Goal: Information Seeking & Learning: Learn about a topic

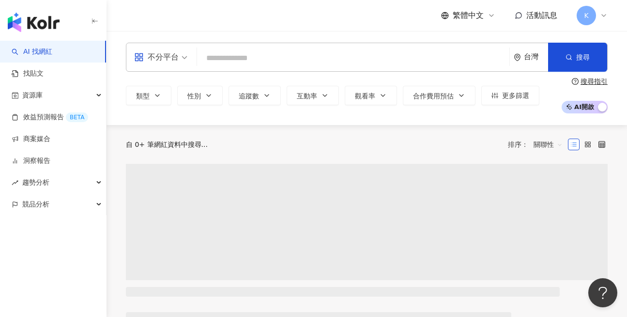
click at [265, 54] on input "search" at bounding box center [353, 58] width 305 height 18
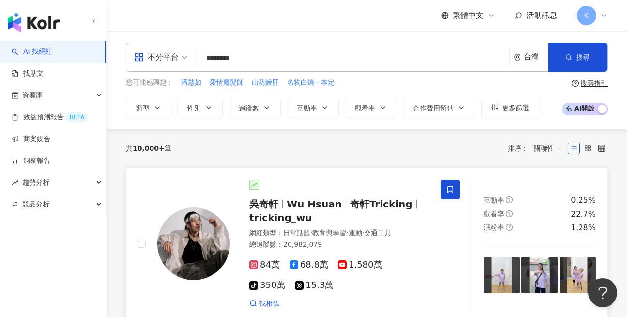
type input "********"
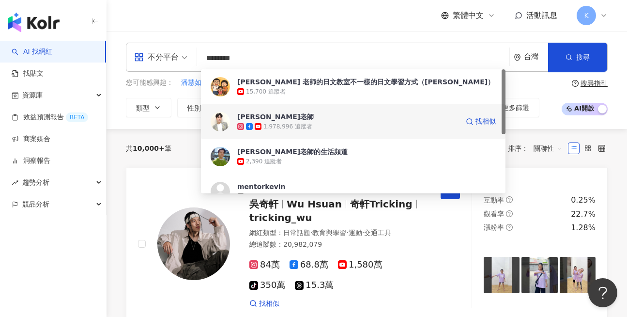
click at [294, 123] on div "1,978,996 追蹤者" at bounding box center [288, 127] width 49 height 8
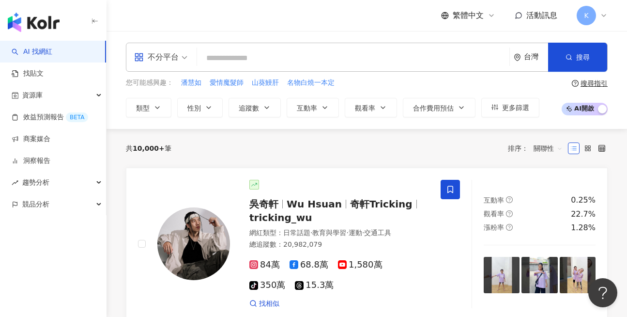
click at [244, 60] on input "search" at bounding box center [353, 58] width 305 height 18
paste input "***"
type input "***"
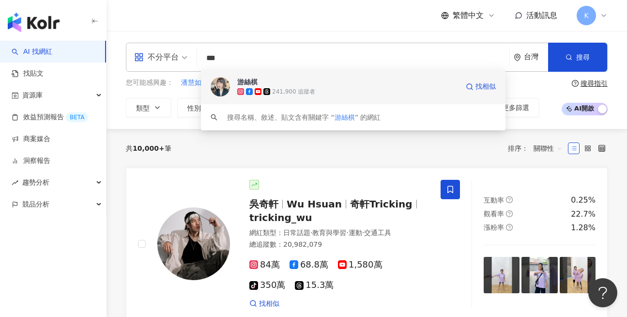
click at [275, 82] on span "游絲棋" at bounding box center [347, 82] width 221 height 10
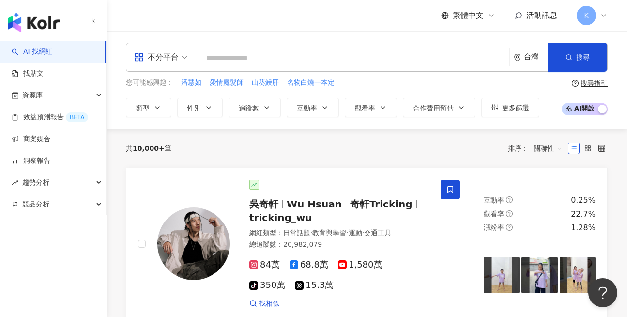
click at [261, 61] on input "search" at bounding box center [353, 58] width 305 height 18
paste input "****"
type input "****"
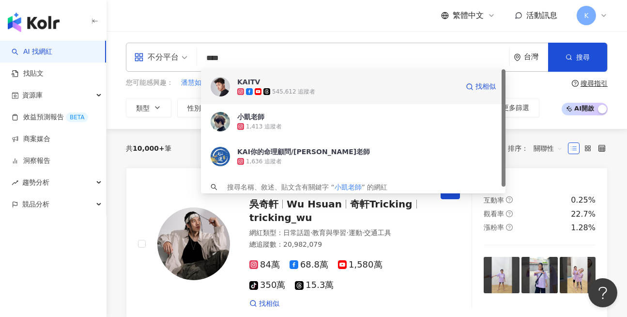
click at [313, 84] on span "KAITV" at bounding box center [347, 82] width 221 height 10
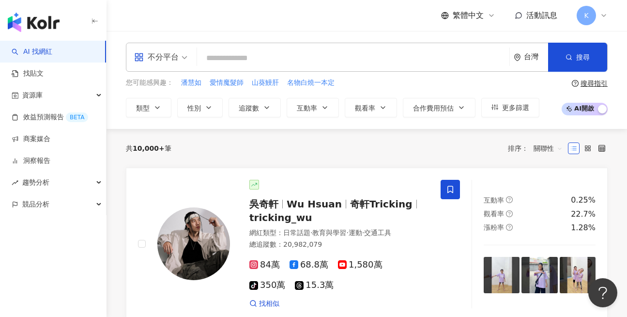
click at [222, 67] on input "search" at bounding box center [353, 58] width 305 height 18
click at [230, 59] on input "search" at bounding box center [353, 58] width 305 height 18
paste input "**"
type input "**"
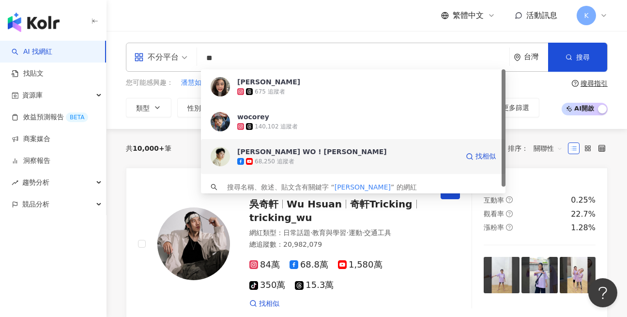
click at [315, 154] on span "吳寇瑞 WO ! COREY" at bounding box center [347, 152] width 221 height 10
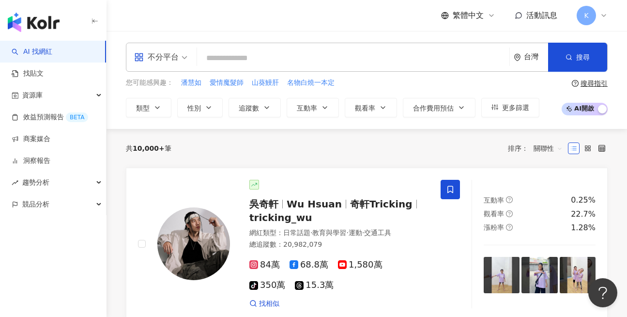
click at [258, 57] on input "search" at bounding box center [353, 58] width 305 height 18
paste input "**"
type input "**"
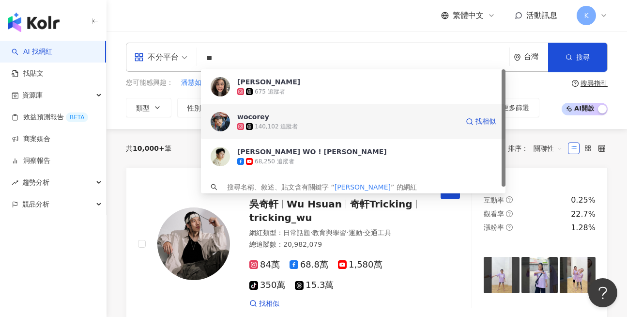
click at [304, 120] on span "wocorey" at bounding box center [347, 117] width 221 height 10
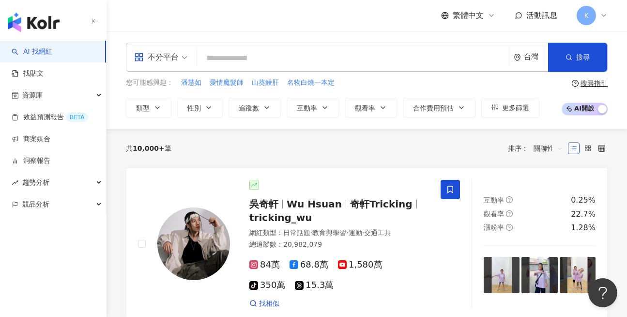
click at [240, 59] on input "search" at bounding box center [353, 58] width 305 height 18
paste input "***"
type input "***"
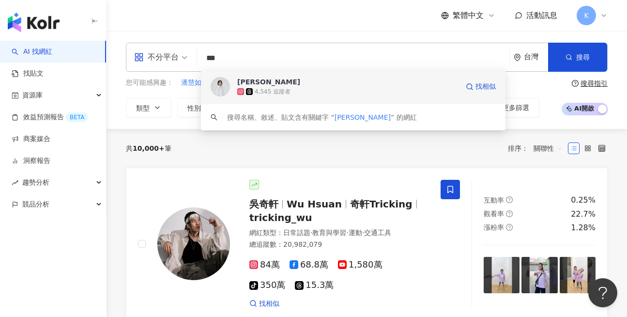
click at [331, 79] on span "簡淑玲" at bounding box center [347, 82] width 221 height 10
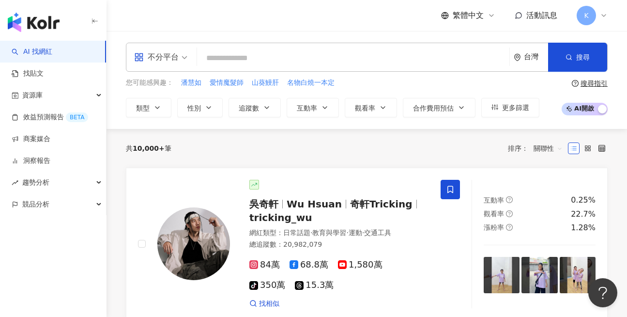
click at [240, 57] on input "search" at bounding box center [353, 58] width 305 height 18
paste input "***"
type input "***"
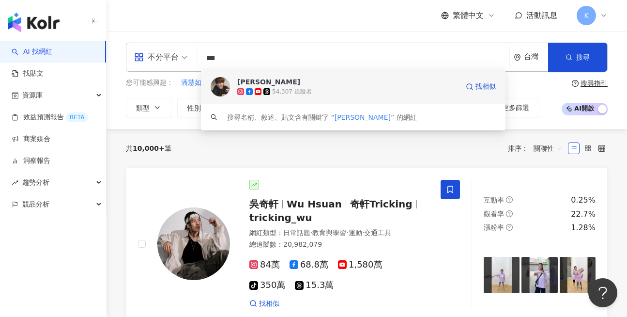
click at [287, 77] on span "Shirley Hsu" at bounding box center [347, 82] width 221 height 10
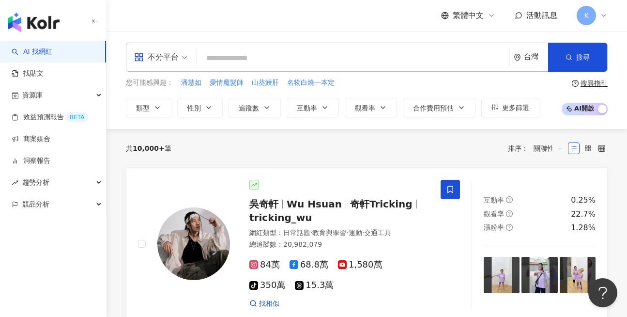
click at [264, 62] on input "search" at bounding box center [353, 58] width 305 height 18
paste input "***"
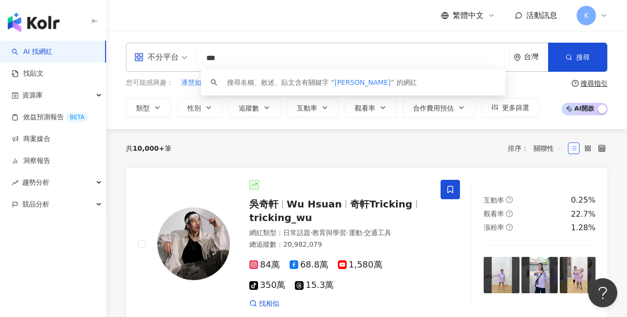
type input "***"
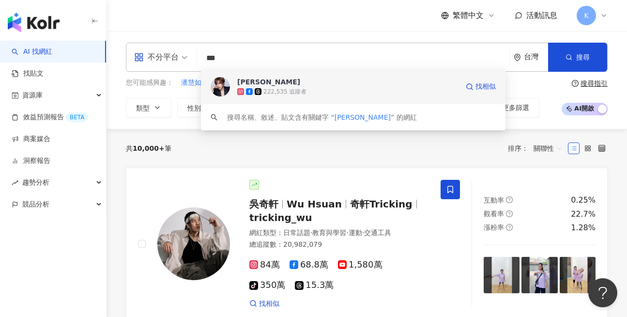
click at [271, 78] on span "王盈喬" at bounding box center [347, 82] width 221 height 10
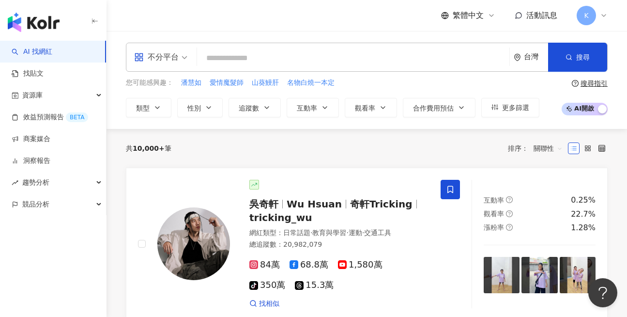
click at [250, 55] on input "search" at bounding box center [353, 58] width 305 height 18
paste input "****"
type input "****"
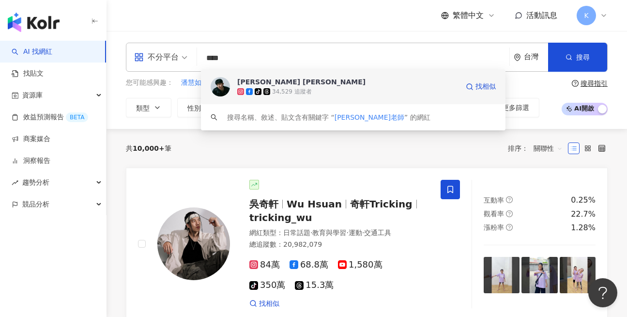
click at [284, 81] on span "李昀熹 이균희" at bounding box center [347, 82] width 221 height 10
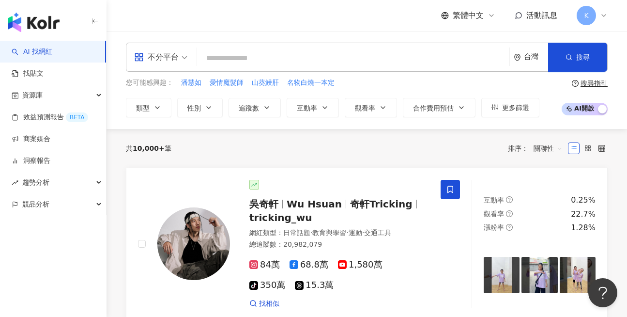
click at [259, 57] on input "search" at bounding box center [353, 58] width 305 height 18
paste input "******"
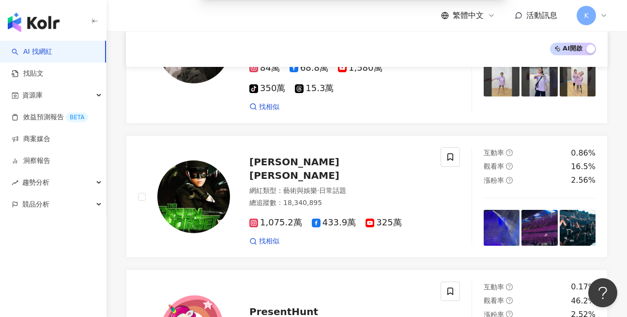
scroll to position [1938, 0]
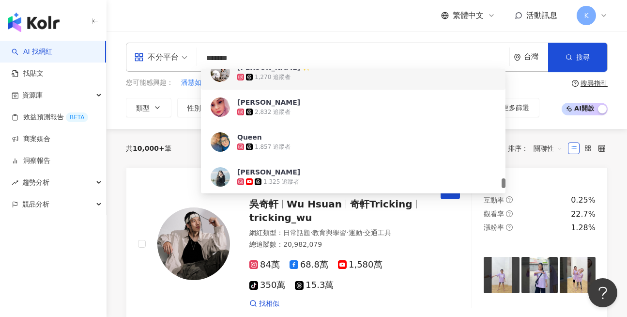
drag, startPoint x: 249, startPoint y: 60, endPoint x: 140, endPoint y: 64, distance: 109.6
click at [146, 64] on div "不分平台 ****** 台灣 搜尋 168cbb45-60ca-4a61-abde-2c9c9aab5f11 b6f3cc7f-d5e3-4630-b575-…" at bounding box center [367, 57] width 482 height 29
paste input "**********"
type input "**********"
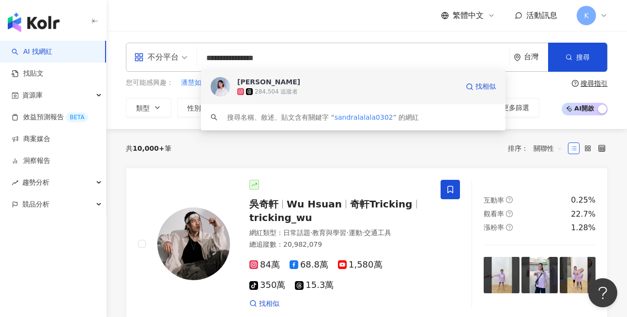
click at [281, 84] on span "Sandra Hsu" at bounding box center [347, 82] width 221 height 10
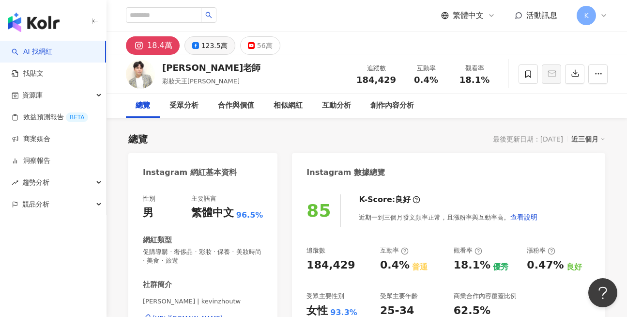
click at [212, 45] on div "123.5萬" at bounding box center [215, 46] width 26 height 14
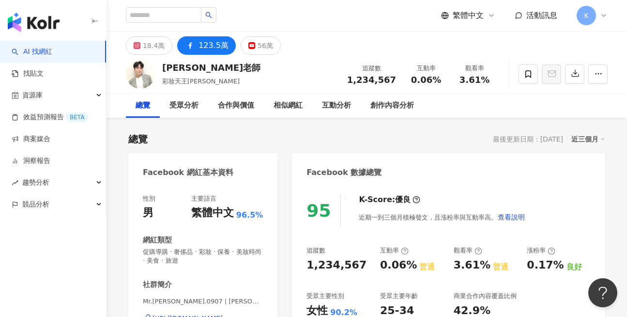
scroll to position [97, 0]
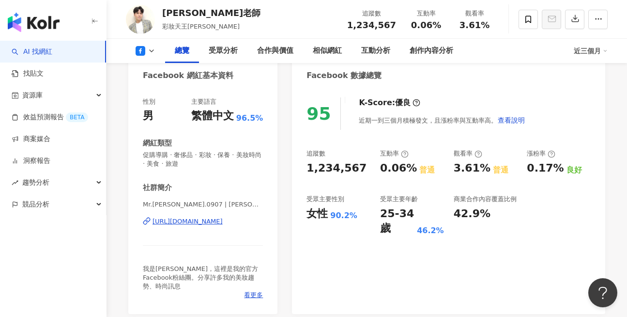
click at [223, 221] on div "https://www.facebook.com/141888348375" at bounding box center [188, 221] width 70 height 9
drag, startPoint x: 308, startPoint y: 169, endPoint x: 364, endPoint y: 169, distance: 56.2
click at [364, 169] on div "1,234,567" at bounding box center [339, 168] width 64 height 15
copy div "1,234,567"
drag, startPoint x: 311, startPoint y: 216, endPoint x: 366, endPoint y: 217, distance: 55.2
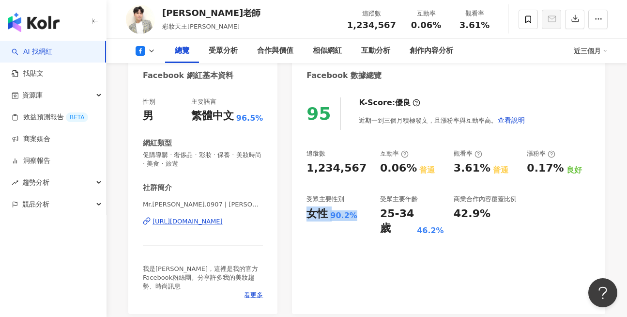
click at [366, 217] on div "女性 90.2%" at bounding box center [339, 213] width 64 height 15
copy div "女性 90.2%"
click at [318, 201] on div "受眾主要性別" at bounding box center [326, 199] width 38 height 9
drag, startPoint x: 329, startPoint y: 215, endPoint x: 360, endPoint y: 217, distance: 31.5
click at [360, 217] on div "女性 90.2%" at bounding box center [339, 213] width 64 height 15
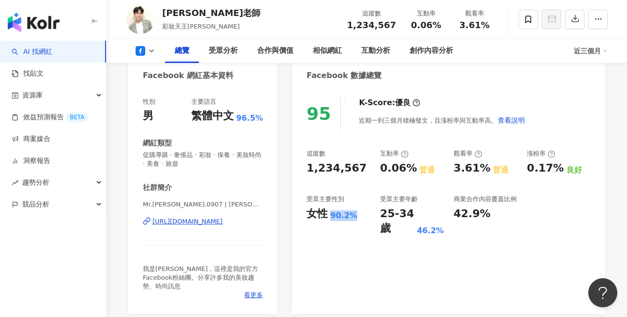
copy div "女性 90.2%"
drag, startPoint x: 380, startPoint y: 215, endPoint x: 395, endPoint y: 238, distance: 27.4
click at [395, 238] on div "95 K-Score : 優良 近期一到三個月積極發文，且漲粉率與互動率高。 查看說明 追蹤數 1,234,567 互動率 0.06% 普通 觀看率 3.61…" at bounding box center [448, 201] width 313 height 226
copy div "25-34 歲"
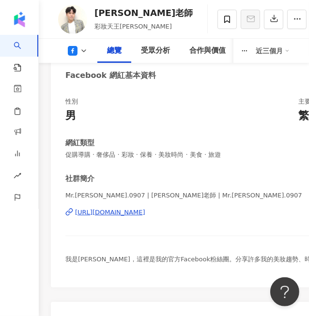
click at [193, 256] on span "我是Kevin，這裡是我的官方Facebook粉絲團。分享許多我的美妝趨勢、時尚訊息" at bounding box center [197, 259] width 265 height 7
drag, startPoint x: 222, startPoint y: 160, endPoint x: 306, endPoint y: 160, distance: 83.8
click at [306, 160] on div "性別 男 主要語言 繁體中文 96.5% 網紅類型 促購導購 · 奢侈品 · 彩妝 · 保養 · 美妝時尚 · 美食 · 旅遊 社群簡介 Mr.Kevin.0…" at bounding box center [217, 185] width 305 height 176
click at [260, 166] on div "性別 男 主要語言 繁體中文 96.5% 網紅類型 促購導購 · 奢侈品 · 彩妝 · 保養 · 美妝時尚 · 美食 · 旅遊 社群簡介 Mr.Kevin.0…" at bounding box center [217, 185] width 305 height 176
click at [252, 170] on div "性別 男 主要語言 繁體中文 96.5% 網紅類型 促購導購 · 奢侈品 · 彩妝 · 保養 · 美妝時尚 · 美食 · 旅遊 社群簡介 Mr.Kevin.0…" at bounding box center [217, 185] width 305 height 176
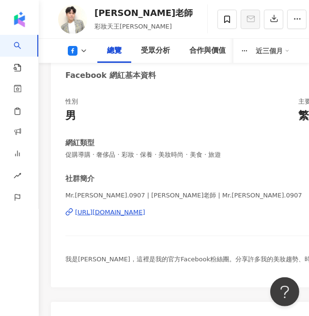
drag, startPoint x: 233, startPoint y: 149, endPoint x: 278, endPoint y: 148, distance: 45.1
click at [278, 148] on div "網紅類型 促購導購 · 奢侈品 · 彩妝 · 保養 · 美妝時尚 · 美食 · 旅遊" at bounding box center [217, 148] width 305 height 21
click at [251, 156] on span "促購導購 · 奢侈品 · 彩妝 · 保養 · 美妝時尚 · 美食 · 旅遊" at bounding box center [217, 155] width 305 height 9
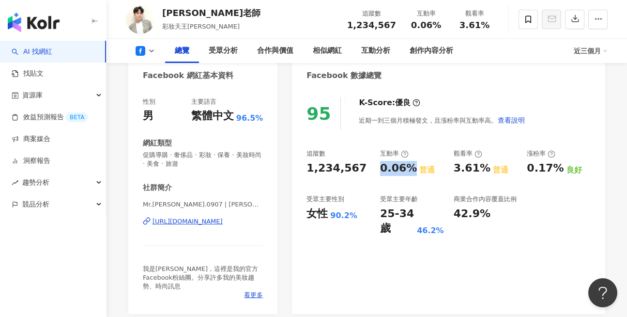
drag, startPoint x: 383, startPoint y: 170, endPoint x: 410, endPoint y: 169, distance: 27.2
click at [410, 169] on div "0.06%" at bounding box center [398, 168] width 37 height 15
copy div "0.06%"
drag, startPoint x: 455, startPoint y: 170, endPoint x: 486, endPoint y: 172, distance: 31.6
click at [486, 172] on div "3.61% 普通" at bounding box center [486, 168] width 64 height 15
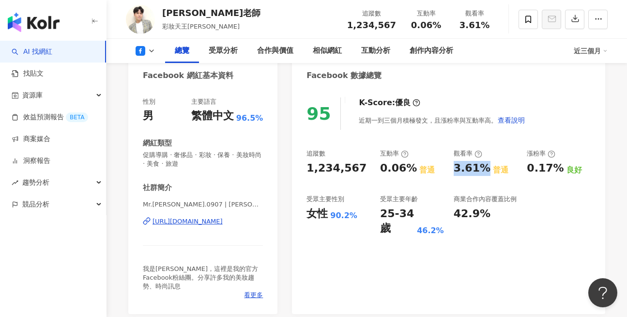
copy div "3.61%"
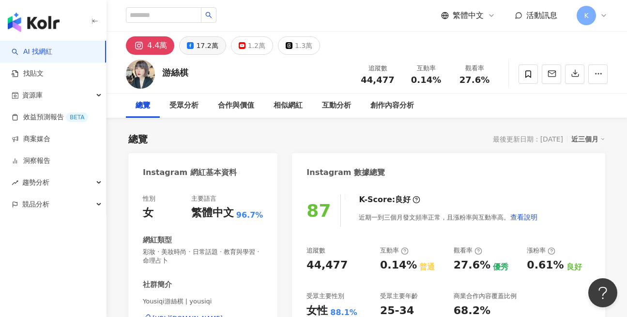
click at [204, 47] on div "17.2萬" at bounding box center [207, 46] width 22 height 14
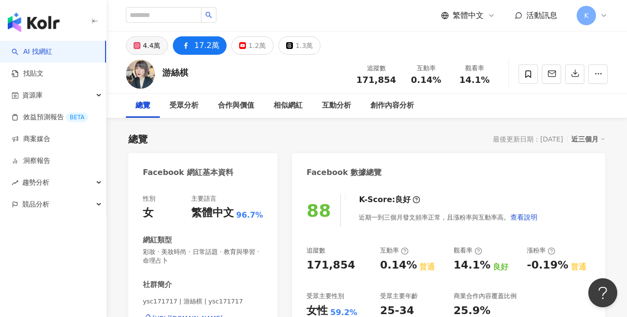
click at [141, 42] on button "4.4萬" at bounding box center [147, 45] width 42 height 18
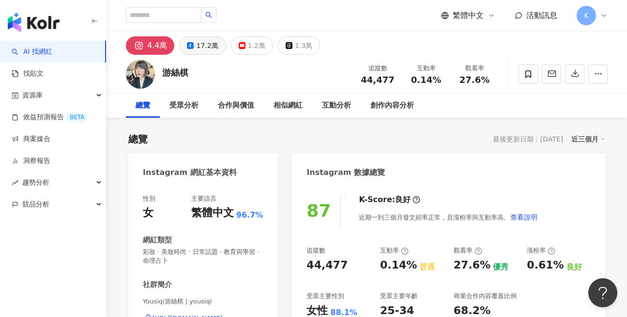
click at [199, 46] on div "17.2萬" at bounding box center [207, 46] width 22 height 14
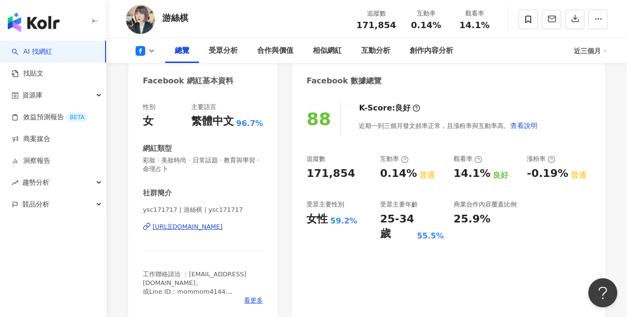
scroll to position [97, 0]
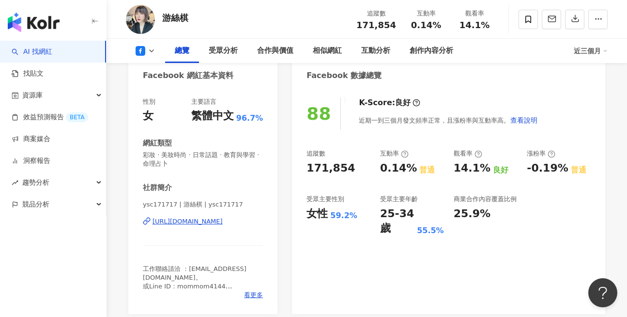
click at [218, 219] on div "https://www.facebook.com/142426372436758" at bounding box center [188, 221] width 70 height 9
drag, startPoint x: 307, startPoint y: 170, endPoint x: 359, endPoint y: 169, distance: 51.9
click at [359, 169] on div "171,854" at bounding box center [339, 168] width 64 height 15
copy div "171,854"
drag, startPoint x: 331, startPoint y: 217, endPoint x: 368, endPoint y: 217, distance: 36.3
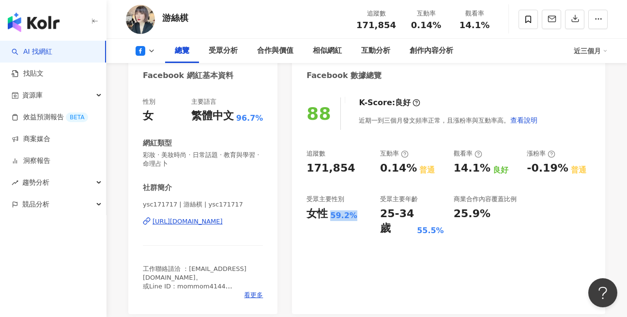
click at [368, 217] on div "女性 59.2%" at bounding box center [339, 213] width 64 height 15
copy div "59.2%"
drag, startPoint x: 383, startPoint y: 216, endPoint x: 392, endPoint y: 230, distance: 16.7
click at [392, 230] on div "25-34 歲" at bounding box center [397, 221] width 34 height 30
copy div "25-34 歲"
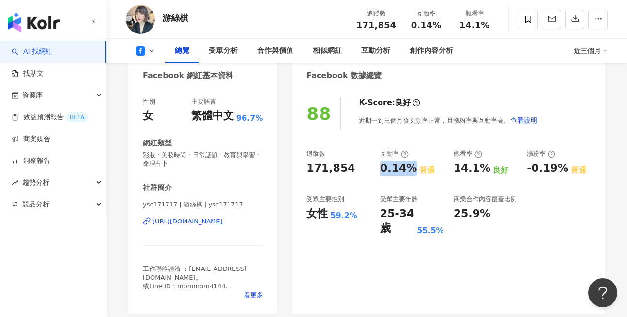
drag, startPoint x: 382, startPoint y: 171, endPoint x: 411, endPoint y: 171, distance: 29.1
click at [411, 171] on div "0.14%" at bounding box center [398, 168] width 37 height 15
copy div "0.14%"
drag, startPoint x: 457, startPoint y: 170, endPoint x: 488, endPoint y: 172, distance: 31.1
click at [488, 172] on div "14.1% 良好" at bounding box center [486, 168] width 64 height 15
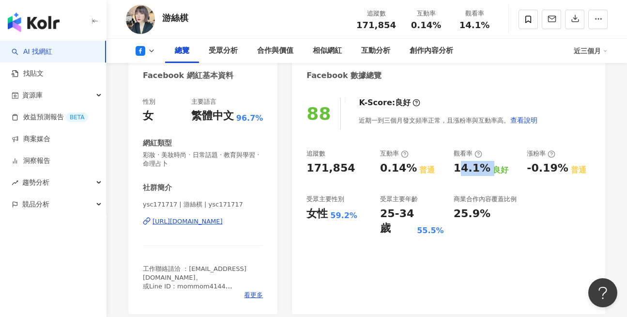
click at [472, 172] on div "14.1%" at bounding box center [472, 168] width 37 height 15
drag, startPoint x: 455, startPoint y: 169, endPoint x: 487, endPoint y: 169, distance: 32.5
click at [487, 169] on div "14.1% 良好" at bounding box center [486, 168] width 64 height 15
copy div "14.1%"
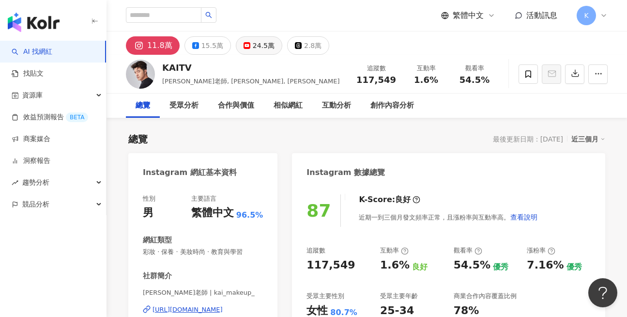
click at [246, 43] on icon at bounding box center [247, 45] width 7 height 7
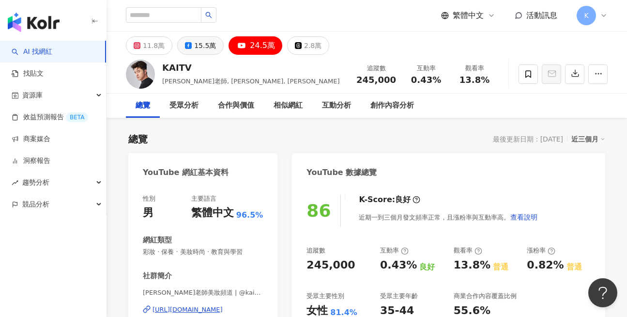
click at [195, 47] on div "15.5萬" at bounding box center [205, 46] width 22 height 14
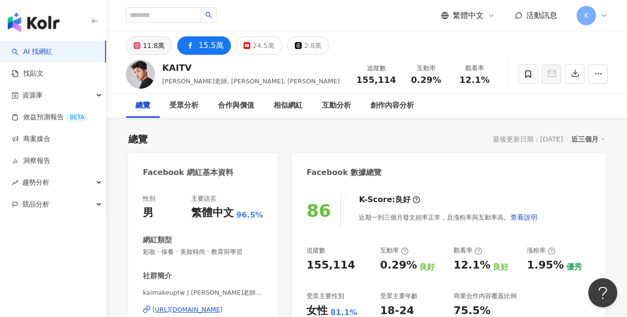
click at [154, 47] on div "11.8萬" at bounding box center [154, 46] width 22 height 14
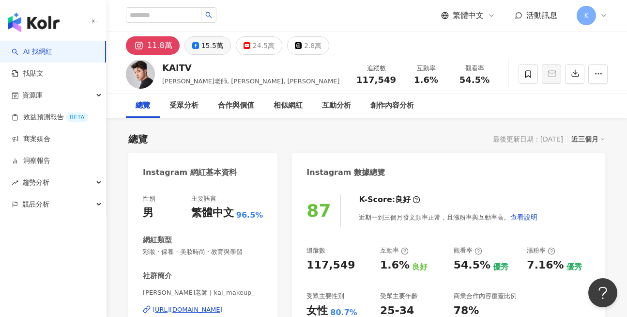
click at [192, 43] on icon at bounding box center [195, 45] width 7 height 7
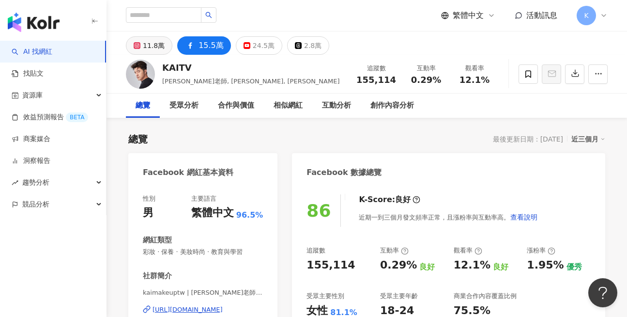
click at [144, 45] on div "11.8萬" at bounding box center [154, 46] width 22 height 14
click at [152, 43] on div "11.8萬" at bounding box center [154, 46] width 22 height 14
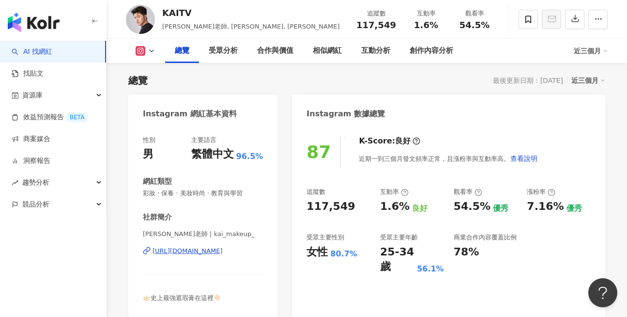
scroll to position [48, 0]
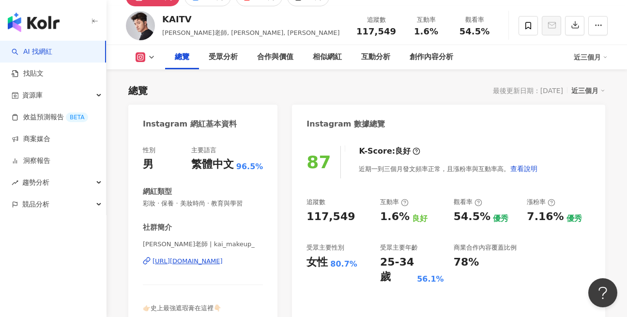
click at [217, 261] on div "https://www.instagram.com/kai_makeup_/" at bounding box center [188, 261] width 70 height 9
click at [306, 217] on div "87 K-Score : 良好 近期一到三個月發文頻率正常，且漲粉率與互動率高。 查看說明 追蹤數 117,549 互動率 1.6% 良好 觀看率 54.5%…" at bounding box center [448, 231] width 313 height 191
click at [310, 218] on div "117,549" at bounding box center [331, 216] width 48 height 15
drag, startPoint x: 307, startPoint y: 218, endPoint x: 356, endPoint y: 218, distance: 49.4
click at [356, 218] on div "117,549" at bounding box center [339, 216] width 64 height 15
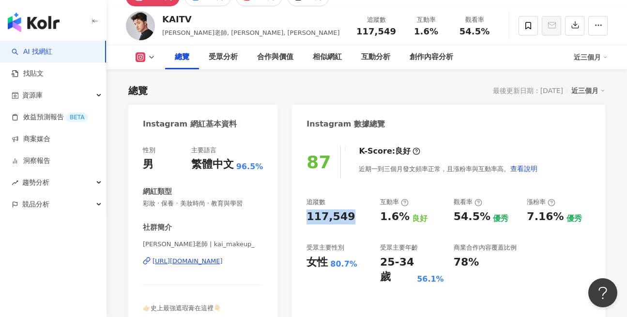
copy div "117,549"
drag, startPoint x: 331, startPoint y: 265, endPoint x: 363, endPoint y: 266, distance: 32.5
click at [363, 266] on div "女性 80.7%" at bounding box center [339, 262] width 64 height 15
copy div "80.7%"
drag, startPoint x: 383, startPoint y: 264, endPoint x: 412, endPoint y: 265, distance: 29.1
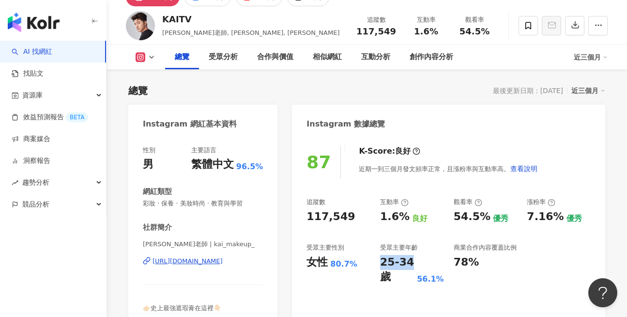
click at [412, 265] on div "25-34 歲" at bounding box center [397, 270] width 34 height 30
copy div "25-34"
drag, startPoint x: 381, startPoint y: 221, endPoint x: 403, endPoint y: 221, distance: 21.8
click at [403, 221] on div "1.6%" at bounding box center [395, 216] width 30 height 15
copy div "1.6%"
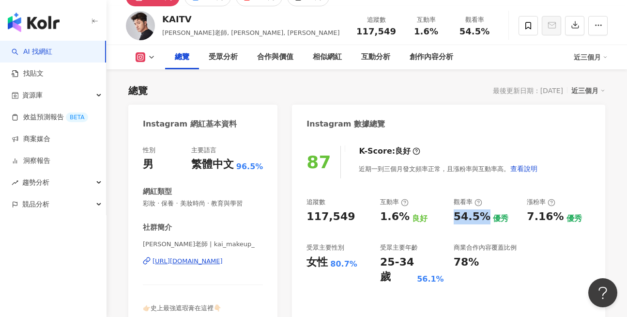
drag, startPoint x: 454, startPoint y: 217, endPoint x: 484, endPoint y: 218, distance: 30.1
click at [484, 218] on div "54.5%" at bounding box center [472, 216] width 37 height 15
copy div "54.5%"
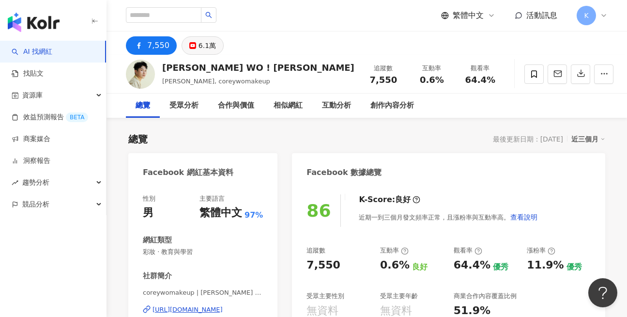
click at [192, 46] on rect at bounding box center [193, 46] width 6 height 4
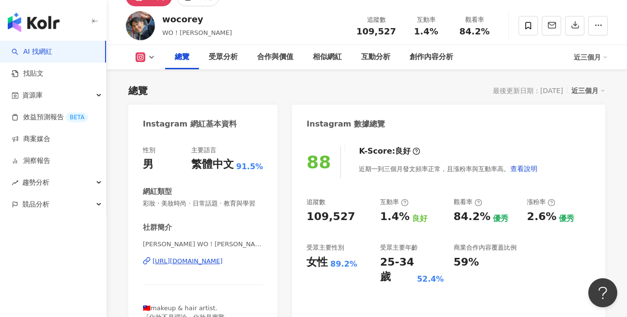
scroll to position [145, 0]
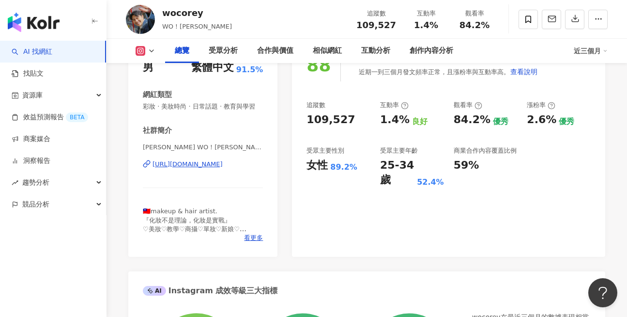
click at [201, 169] on div "https://www.instagram.com/wocorey/" at bounding box center [188, 164] width 70 height 9
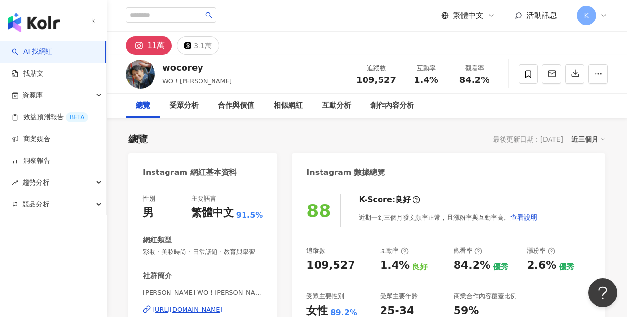
scroll to position [97, 0]
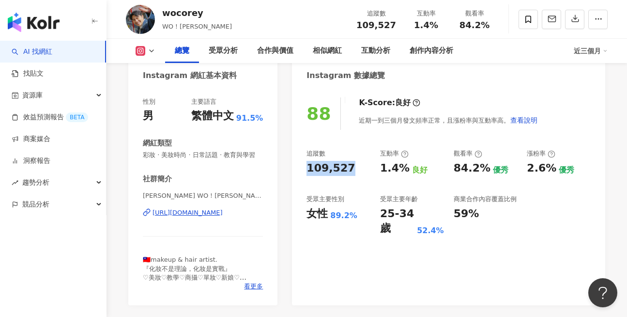
drag, startPoint x: 355, startPoint y: 169, endPoint x: 306, endPoint y: 170, distance: 48.5
click at [306, 170] on div "88 K-Score : 良好 近期一到三個月發文頻率正常，且漲粉率與互動率高。 查看說明 追蹤數 109,527 互動率 1.4% 良好 觀看率 84.2%…" at bounding box center [448, 197] width 313 height 218
copy div "109,527"
drag, startPoint x: 331, startPoint y: 216, endPoint x: 362, endPoint y: 216, distance: 31.0
click at [362, 216] on div "女性 89.2%" at bounding box center [339, 213] width 64 height 15
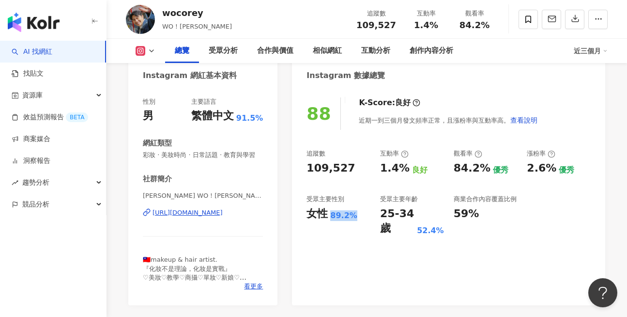
copy div "89.2%"
drag, startPoint x: 380, startPoint y: 170, endPoint x: 404, endPoint y: 172, distance: 23.8
click at [404, 172] on div "1.4%" at bounding box center [395, 168] width 30 height 15
copy div "1.4%"
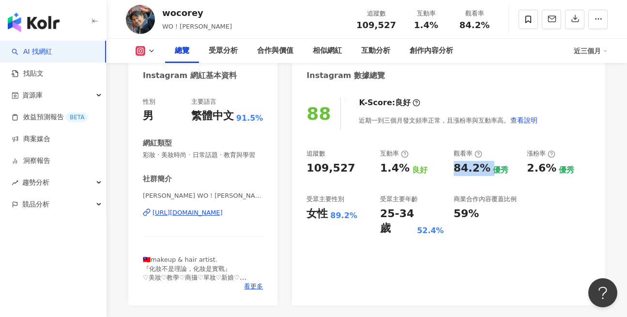
drag, startPoint x: 454, startPoint y: 169, endPoint x: 487, endPoint y: 169, distance: 33.9
click at [487, 169] on div "84.2% 優秀" at bounding box center [486, 168] width 64 height 15
copy div "84.2%"
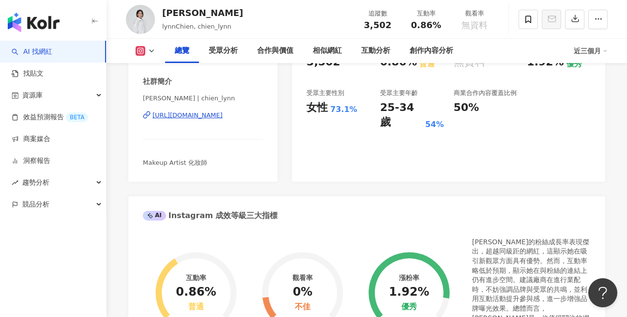
scroll to position [242, 0]
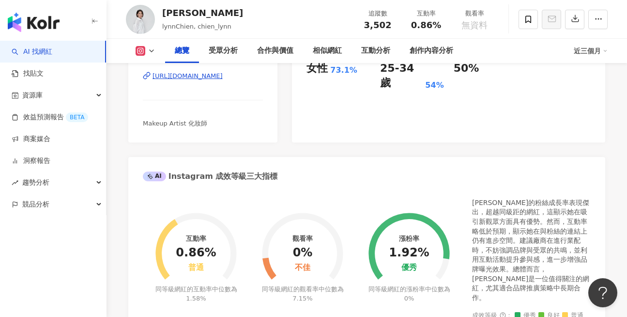
click at [219, 78] on div "[URL][DOMAIN_NAME]" at bounding box center [188, 76] width 70 height 9
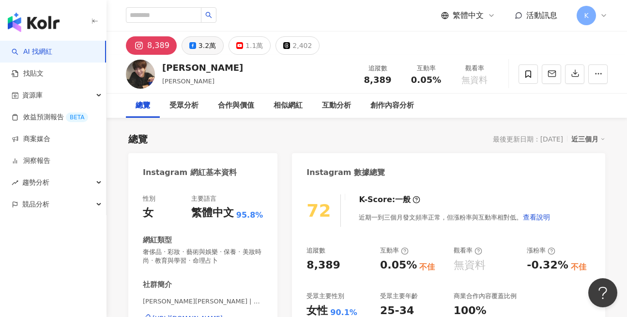
click at [207, 52] on div "3.2萬" at bounding box center [207, 46] width 17 height 14
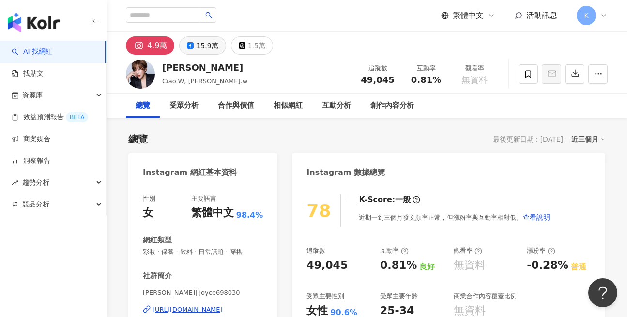
click at [204, 45] on div "15.9萬" at bounding box center [207, 46] width 22 height 14
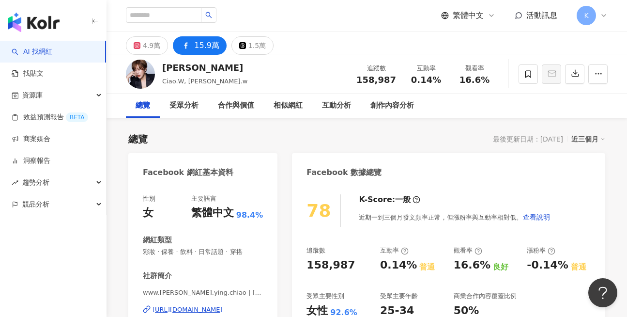
scroll to position [97, 0]
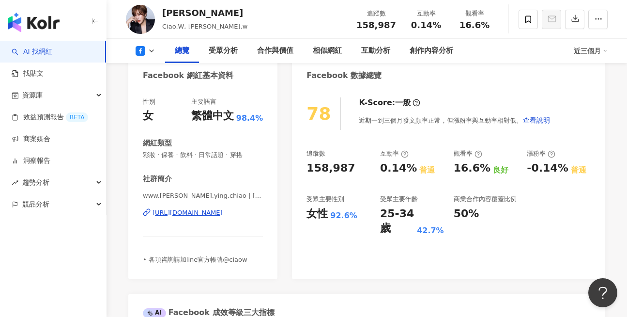
click at [220, 215] on div "https://www.facebook.com/131626560270988" at bounding box center [188, 212] width 70 height 9
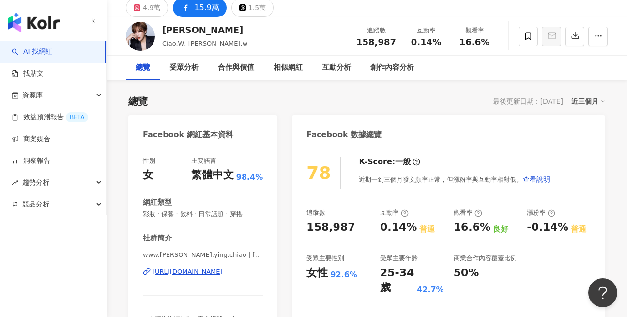
scroll to position [48, 0]
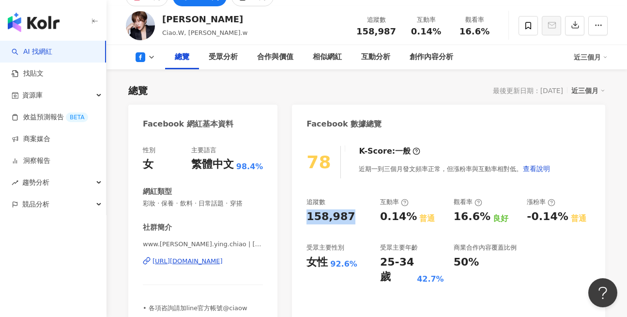
drag, startPoint x: 295, startPoint y: 217, endPoint x: 351, endPoint y: 219, distance: 56.7
click at [351, 219] on div "78 K-Score : 一般 近期一到三個月發文頻率正常，但漲粉率與互動率相對低。 查看說明 追蹤數 158,987 互動率 0.14% 普通 觀看率 16…" at bounding box center [448, 231] width 313 height 191
copy div "158,987"
drag, startPoint x: 328, startPoint y: 267, endPoint x: 363, endPoint y: 266, distance: 35.4
click at [363, 266] on div "女性 92.6%" at bounding box center [339, 262] width 64 height 15
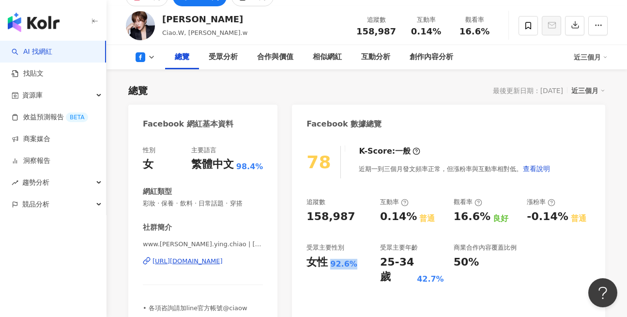
copy div "女性 92.6%"
drag, startPoint x: 381, startPoint y: 218, endPoint x: 411, endPoint y: 219, distance: 29.6
click at [411, 219] on div "0.14%" at bounding box center [398, 216] width 37 height 15
copy div "0.14%"
drag, startPoint x: 455, startPoint y: 219, endPoint x: 485, endPoint y: 219, distance: 30.1
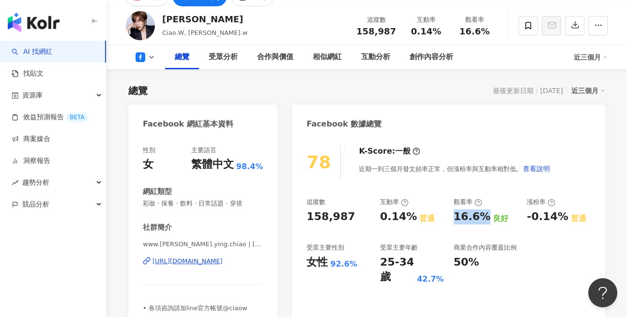
click at [485, 219] on div "16.6%" at bounding box center [472, 216] width 37 height 15
copy div "16.6%"
drag, startPoint x: 382, startPoint y: 266, endPoint x: 390, endPoint y: 281, distance: 16.9
click at [390, 281] on div "25-34 歲" at bounding box center [397, 270] width 34 height 30
copy div "25-34 歲"
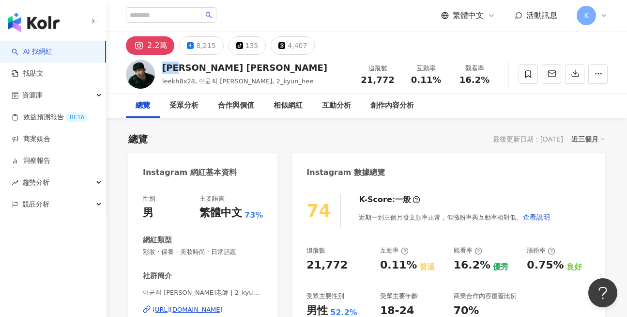
drag, startPoint x: 164, startPoint y: 68, endPoint x: 188, endPoint y: 72, distance: 25.0
click at [188, 72] on div "李昀熹 이균희" at bounding box center [244, 68] width 165 height 12
copy div "李昀熹"
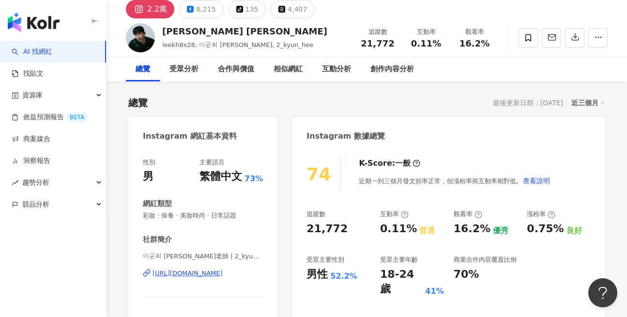
scroll to position [97, 0]
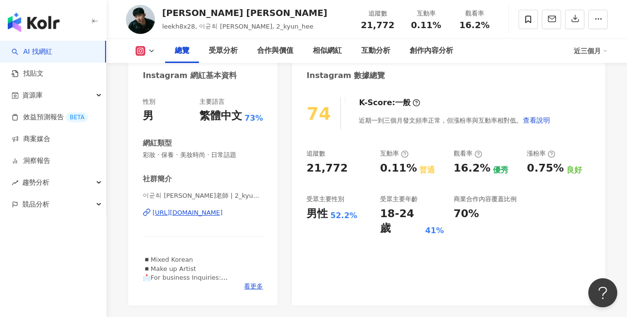
click at [223, 210] on div "https://www.instagram.com/2_kyun_hee/" at bounding box center [188, 212] width 70 height 9
drag, startPoint x: 304, startPoint y: 164, endPoint x: 345, endPoint y: 168, distance: 41.4
click at [345, 168] on div "74 K-Score : 一般 近期一到三個月發文頻率正常，但漲粉率與互動率相對低。 查看說明 追蹤數 21,772 互動率 0.11% 普通 觀看率 16.…" at bounding box center [448, 197] width 313 height 218
copy div "21,772"
click at [296, 250] on div "74 K-Score : 一般 近期一到三個月發文頻率正常，但漲粉率與互動率相對低。 查看說明 追蹤數 21,772 互動率 0.11% 普通 觀看率 16.…" at bounding box center [448, 197] width 313 height 218
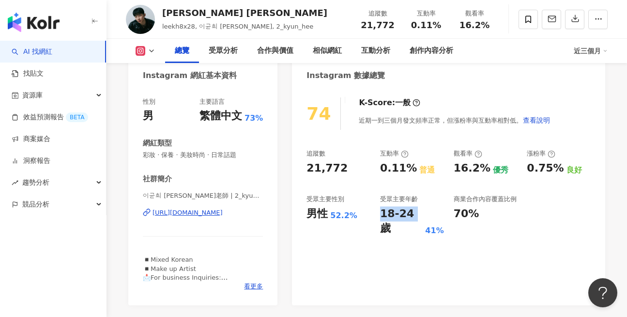
drag, startPoint x: 382, startPoint y: 217, endPoint x: 416, endPoint y: 218, distance: 34.4
click at [416, 218] on div "18-24 歲" at bounding box center [401, 221] width 43 height 30
click at [350, 227] on div "74 K-Score : 一般 近期一到三個月發文頻率正常，但漲粉率與互動率相對低。 查看說明 追蹤數 21,772 互動率 0.11% 普通 觀看率 16.…" at bounding box center [448, 197] width 313 height 218
drag, startPoint x: 381, startPoint y: 216, endPoint x: 418, endPoint y: 218, distance: 36.9
click at [418, 218] on div "18-24 歲" at bounding box center [401, 221] width 43 height 30
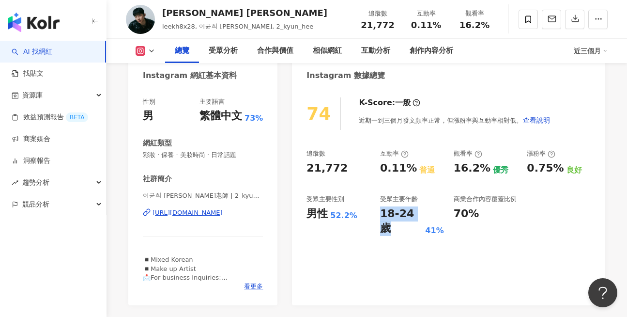
copy div "18-24 歲"
click at [378, 170] on div "追蹤數 21,772 互動率 0.11% 普通 觀看率 16.2% 優秀 漲粉率 0.75% 良好 受眾主要性別 男性 52.2% 受眾主要年齡 18-24 …" at bounding box center [449, 192] width 284 height 87
drag, startPoint x: 383, startPoint y: 169, endPoint x: 414, endPoint y: 173, distance: 31.3
click at [414, 173] on div "0.11% 普通" at bounding box center [412, 168] width 64 height 15
copy div "0.11%"
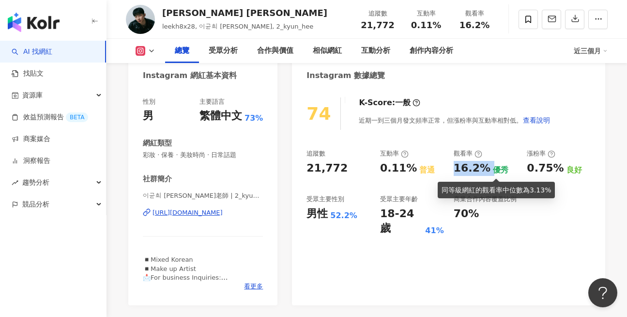
drag, startPoint x: 454, startPoint y: 171, endPoint x: 489, endPoint y: 171, distance: 34.4
click at [489, 171] on div "16.2% 優秀" at bounding box center [486, 168] width 64 height 15
copy div "16.2%"
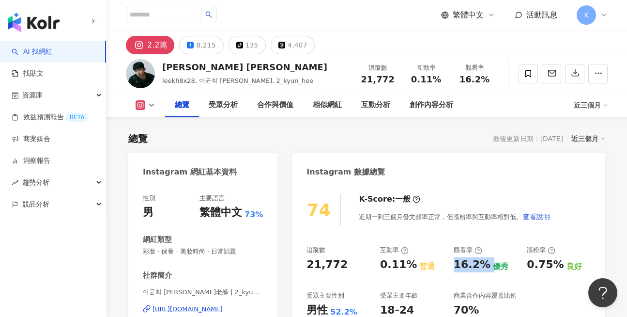
scroll to position [0, 0]
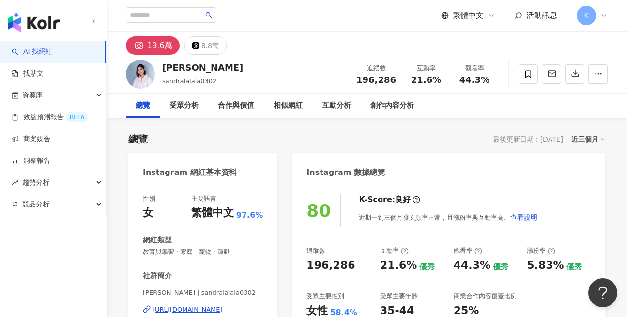
scroll to position [97, 0]
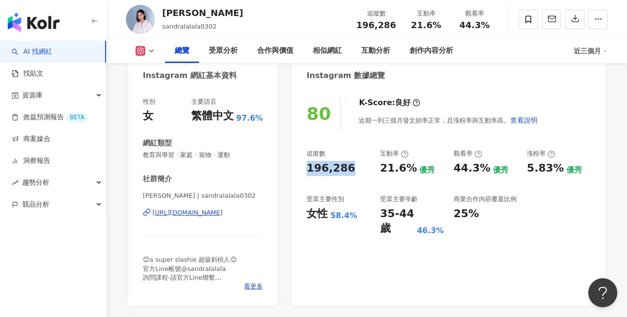
drag, startPoint x: 307, startPoint y: 167, endPoint x: 361, endPoint y: 167, distance: 54.3
click at [361, 167] on div "196,286" at bounding box center [339, 168] width 64 height 15
copy div "196,286"
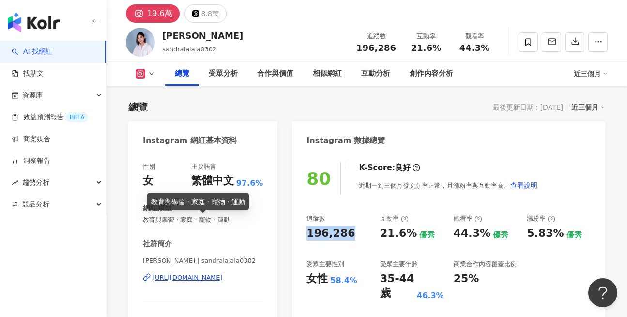
scroll to position [48, 0]
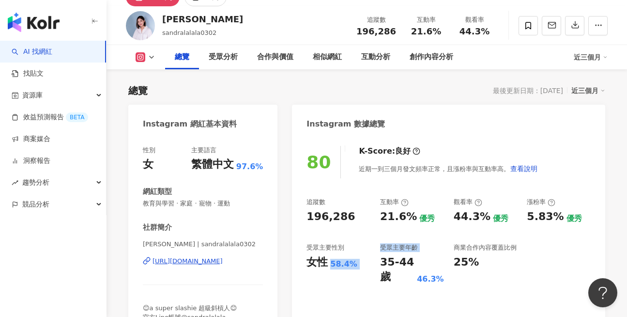
drag, startPoint x: 330, startPoint y: 266, endPoint x: 377, endPoint y: 266, distance: 46.5
click at [377, 266] on div "追蹤數 196,286 互動率 21.6% 優秀 觀看率 44.3% 優秀 漲粉率 5.83% 優秀 受眾主要性別 女性 58.4% 受眾主要年齡 35-44…" at bounding box center [449, 241] width 284 height 87
click at [343, 270] on div "受眾主要性別 女性 58.4%" at bounding box center [339, 263] width 64 height 41
click at [355, 265] on div "女性 58.4%" at bounding box center [339, 262] width 64 height 15
drag, startPoint x: 383, startPoint y: 264, endPoint x: 406, endPoint y: 276, distance: 26.2
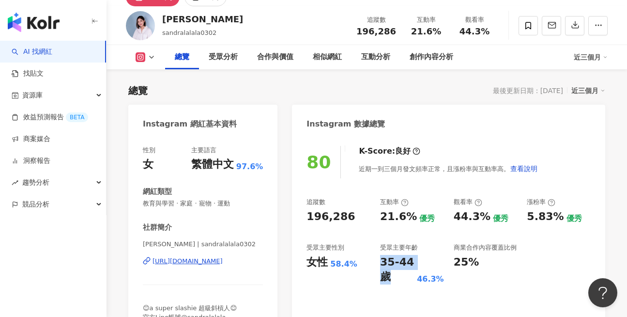
click at [406, 276] on div "35-44 歲" at bounding box center [397, 270] width 34 height 30
copy div "35-44 歲"
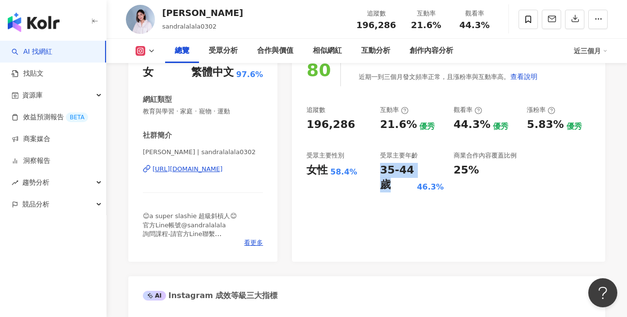
scroll to position [145, 0]
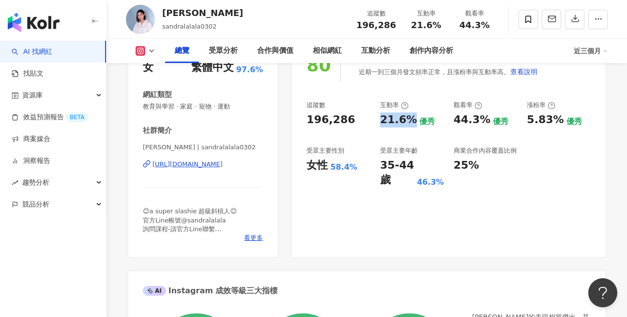
drag, startPoint x: 380, startPoint y: 122, endPoint x: 413, endPoint y: 124, distance: 32.6
click at [413, 124] on div "21.6% 優秀" at bounding box center [412, 119] width 64 height 15
copy div "21.6%"
drag, startPoint x: 455, startPoint y: 123, endPoint x: 485, endPoint y: 125, distance: 29.7
click at [485, 125] on div "44.3%" at bounding box center [472, 119] width 37 height 15
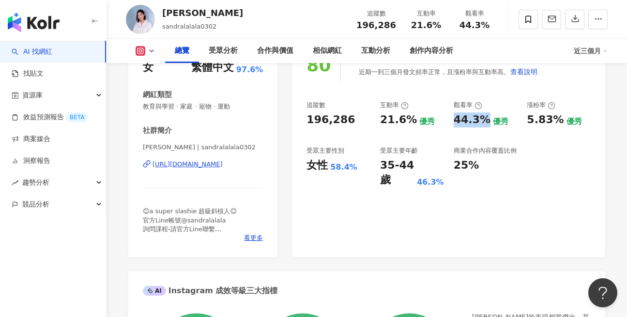
copy div "44.3%"
